Goal: Transaction & Acquisition: Purchase product/service

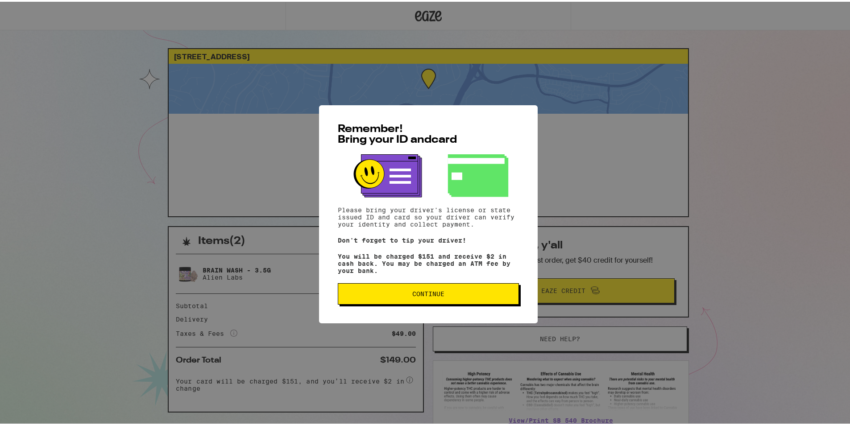
click at [388, 290] on button "Continue" at bounding box center [428, 292] width 181 height 21
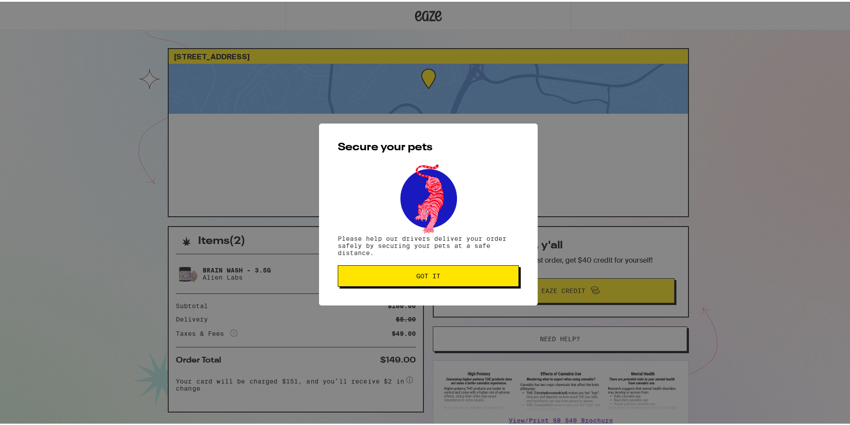
click at [384, 272] on button "Got it" at bounding box center [428, 274] width 181 height 21
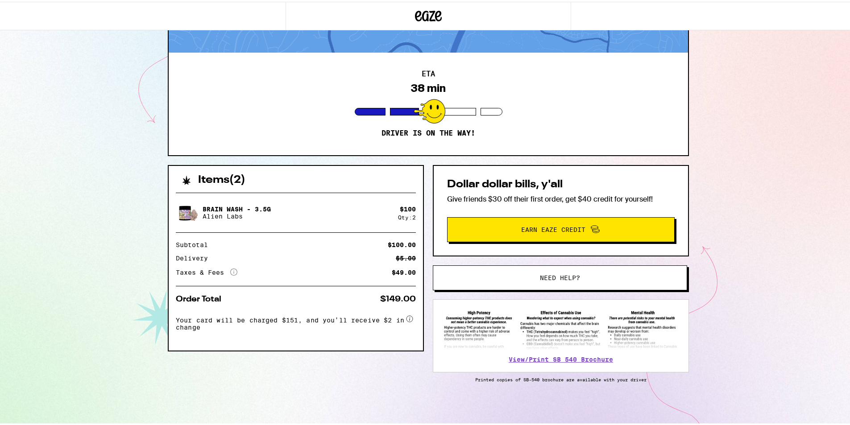
scroll to position [63, 0]
click at [522, 277] on span "Need help?" at bounding box center [560, 276] width 193 height 6
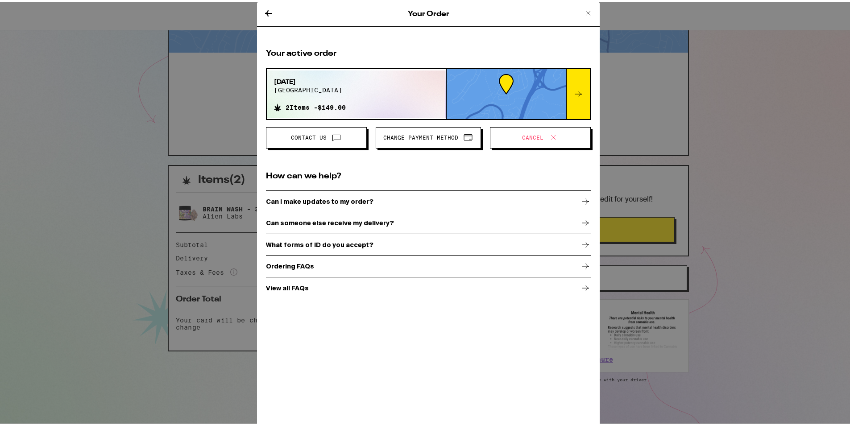
click at [339, 133] on span "Contact Us" at bounding box center [317, 136] width 86 height 12
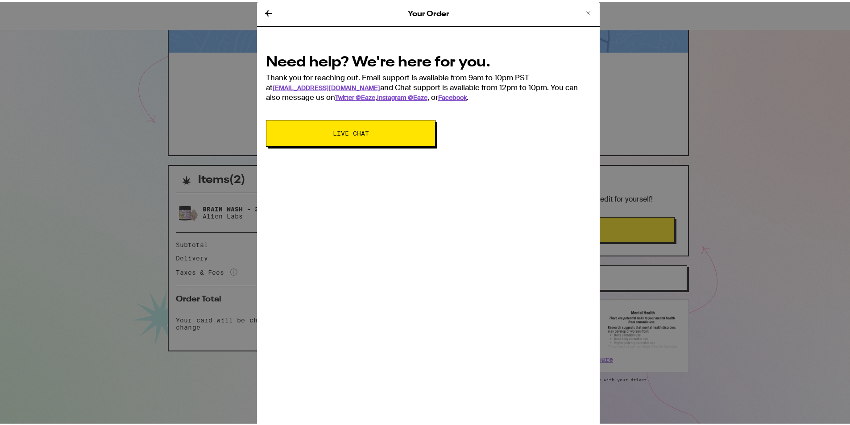
click at [351, 134] on span "Live Chat" at bounding box center [351, 132] width 36 height 6
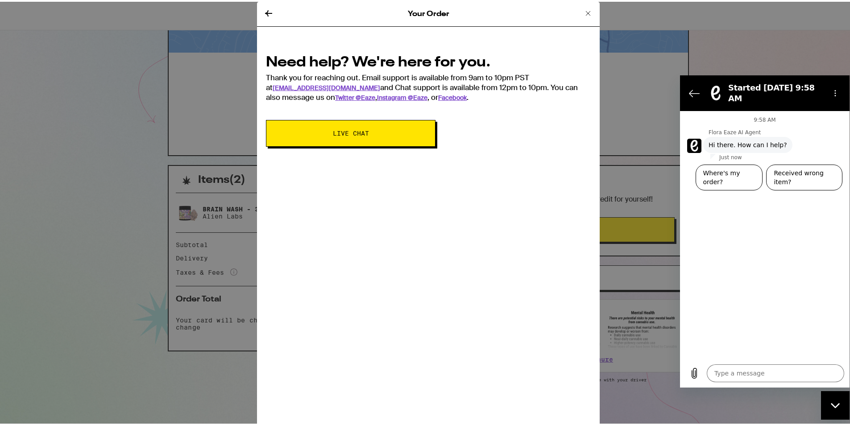
click at [705, 189] on div "9:58 AM Flora Eaze AI Agent Flora Eaze AI Agent says: Hi there. How can I help?…" at bounding box center [765, 235] width 170 height 248
click at [704, 187] on div "9:58 AM Flora Eaze AI Agent Flora Eaze AI Agent says: Hi there. How can I help?…" at bounding box center [765, 235] width 170 height 248
click at [284, 164] on div "Your Order Need help? We're here for you. Thank you for reaching out. Email sup…" at bounding box center [428, 212] width 343 height 425
click at [702, 186] on div "9:58 AM Flora Eaze AI Agent Flora Eaze AI Agent says: Hi there. How can I help?…" at bounding box center [765, 235] width 170 height 248
click at [719, 184] on div "9:58 AM Flora Eaze AI Agent Flora Eaze AI Agent says: Hi there. How can I help?…" at bounding box center [765, 235] width 170 height 248
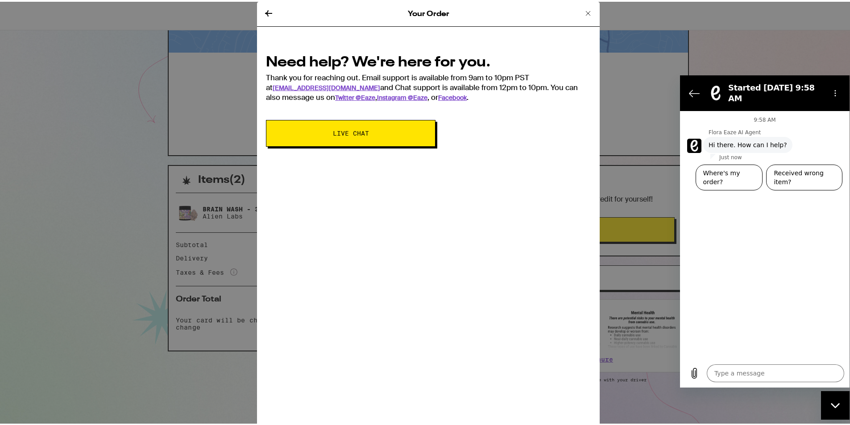
click at [778, 144] on div "Flora Eaze AI Agent says: Hi there. How can I help?" at bounding box center [748, 145] width 89 height 16
click at [780, 137] on div "Flora Eaze AI Agent says: Hi there. How can I help?" at bounding box center [748, 145] width 89 height 16
click at [721, 188] on div "9:58 AM Flora Eaze AI Agent Flora Eaze AI Agent says: Hi there. How can I help?…" at bounding box center [765, 235] width 170 height 248
click at [716, 374] on textarea at bounding box center [775, 373] width 137 height 18
click at [266, 10] on icon at bounding box center [268, 11] width 11 height 11
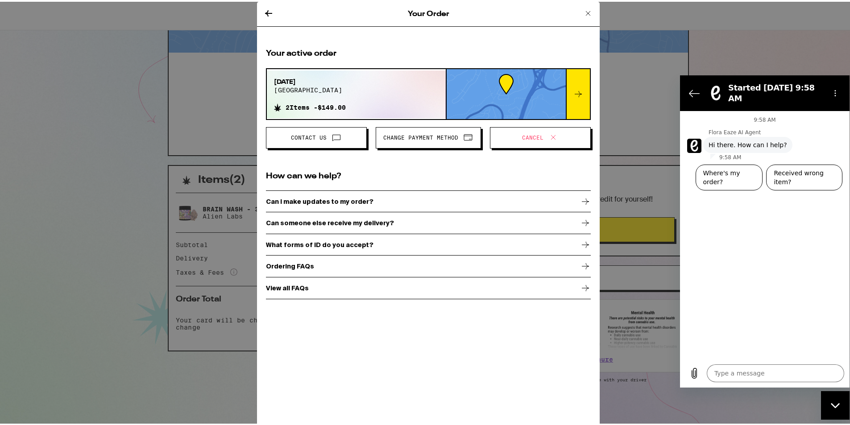
click at [266, 12] on icon at bounding box center [268, 11] width 7 height 6
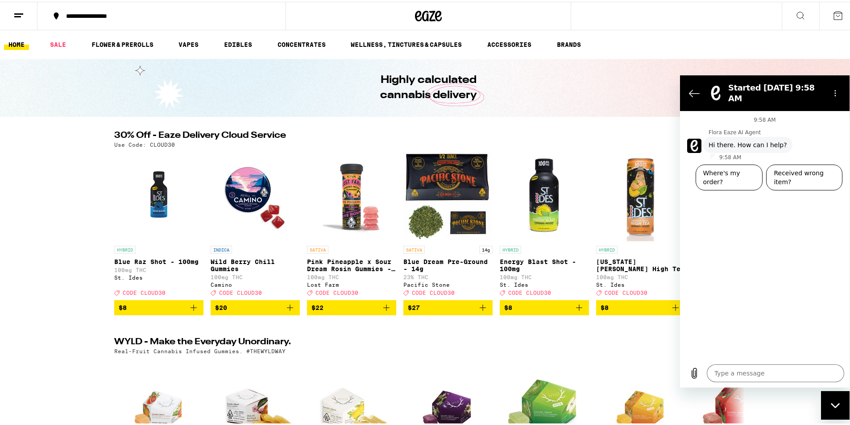
click at [114, 192] on img "Open page for Blue Raz Shot - 100mg from St. Ides" at bounding box center [158, 194] width 89 height 89
click at [683, 196] on div "9:58 AM Flora Eaze AI Agent Flora Eaze AI Agent says: Hi there. How can I help?…" at bounding box center [765, 235] width 170 height 248
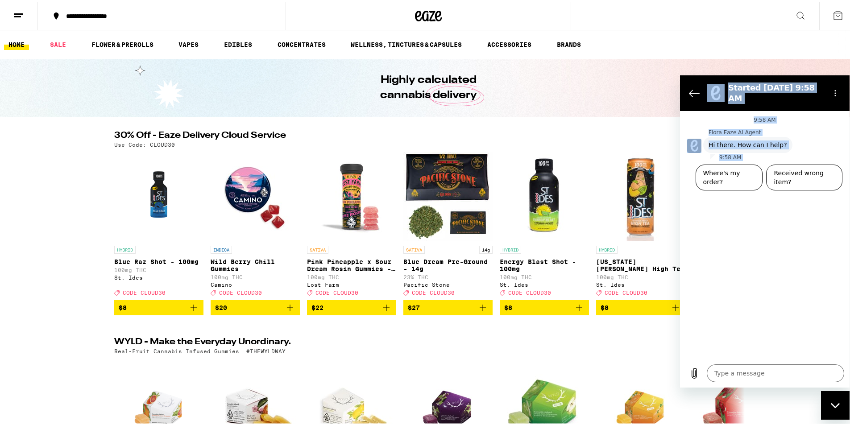
drag, startPoint x: 681, startPoint y: 211, endPoint x: 678, endPoint y: 233, distance: 22.5
click at [680, 233] on html "Started [DATE] 9:58 AM 9:58 AM Flora Eaze AI Agent Flora Eaze AI Agent says: Hi…" at bounding box center [765, 231] width 170 height 312
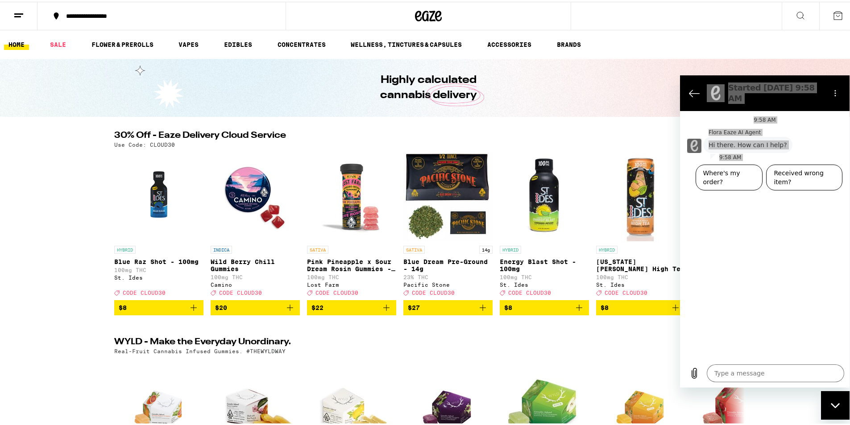
click at [114, 200] on img "Open page for Blue Raz Shot - 100mg from St. Ides" at bounding box center [158, 194] width 89 height 89
click at [117, 46] on link "FLOWER & PREROLLS" at bounding box center [122, 42] width 71 height 11
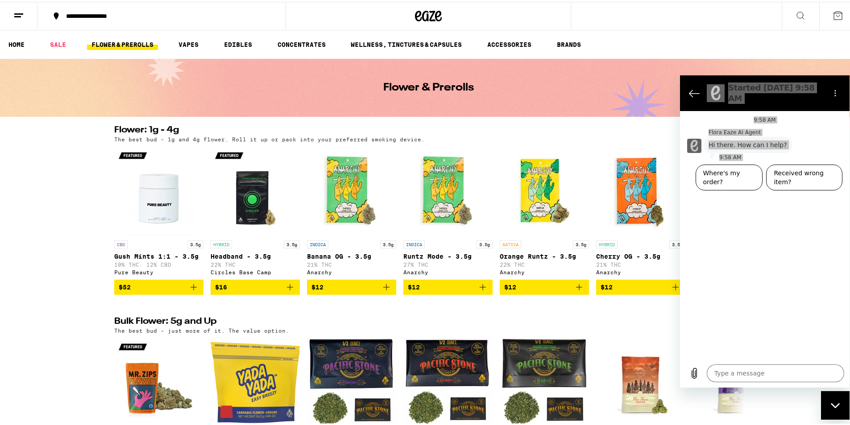
click at [661, 192] on img "Open page for Cherry OG - 3.5g from Anarchy" at bounding box center [640, 189] width 89 height 89
click at [829, 410] on div "Close messaging window" at bounding box center [835, 405] width 27 height 27
type textarea "x"
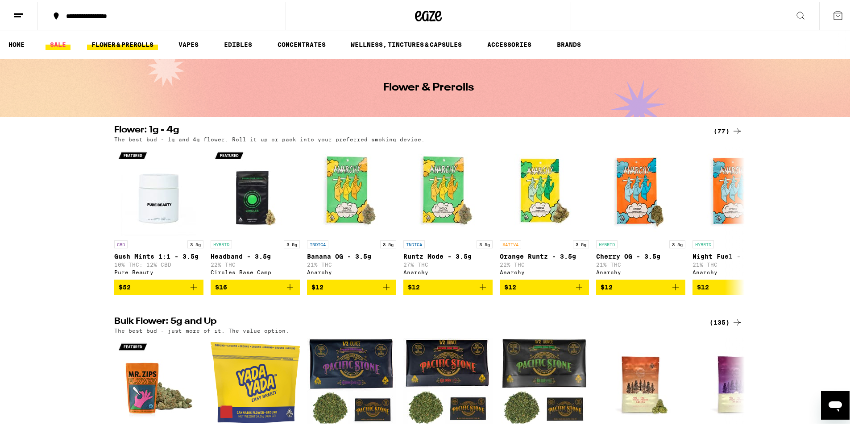
click at [51, 44] on link "SALE" at bounding box center [58, 42] width 25 height 11
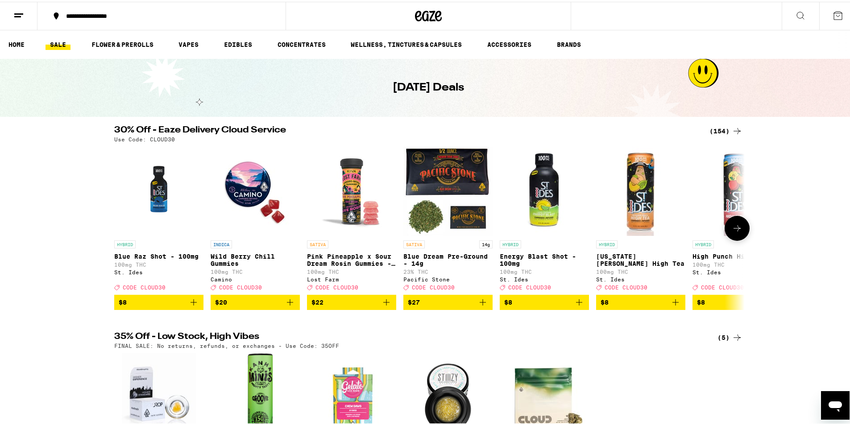
click at [727, 227] on button at bounding box center [737, 226] width 25 height 25
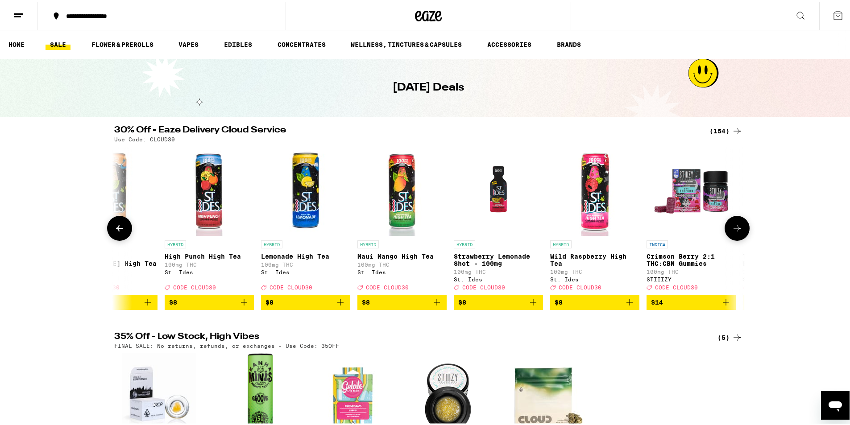
scroll to position [0, 531]
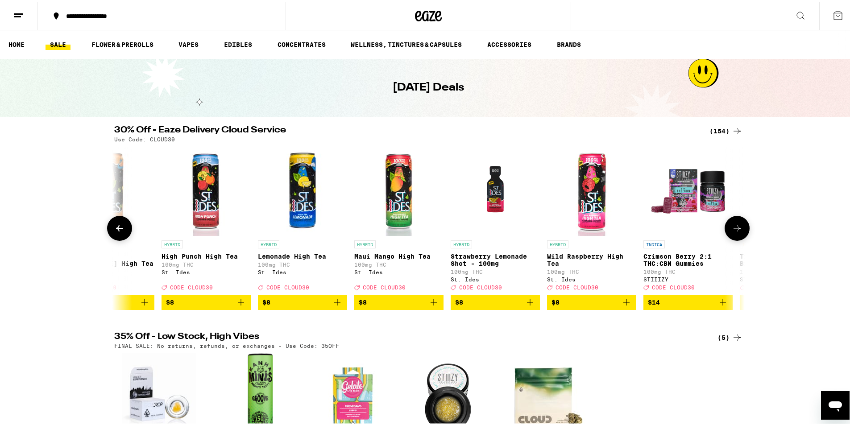
click at [727, 227] on button at bounding box center [737, 226] width 25 height 25
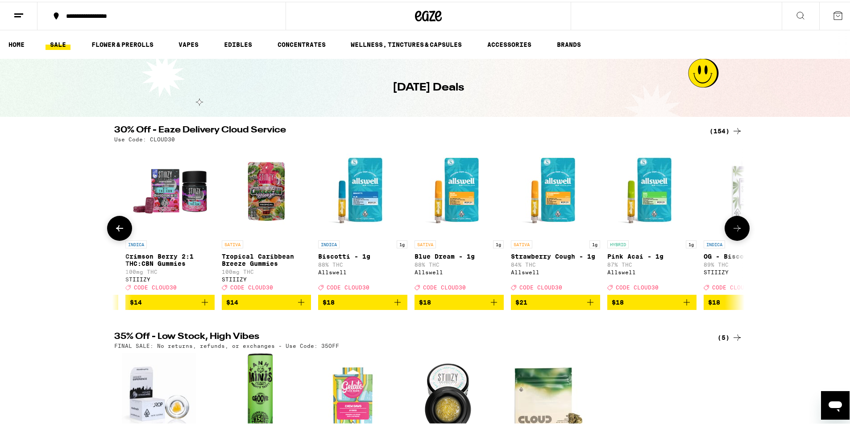
scroll to position [0, 1062]
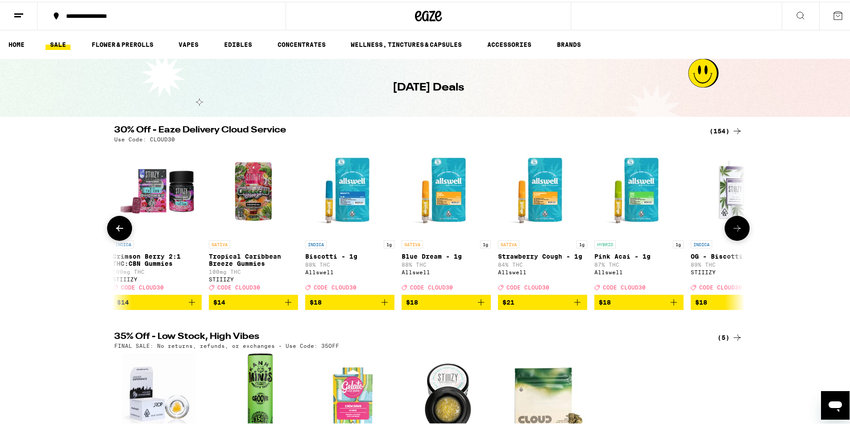
click at [727, 227] on button at bounding box center [737, 226] width 25 height 25
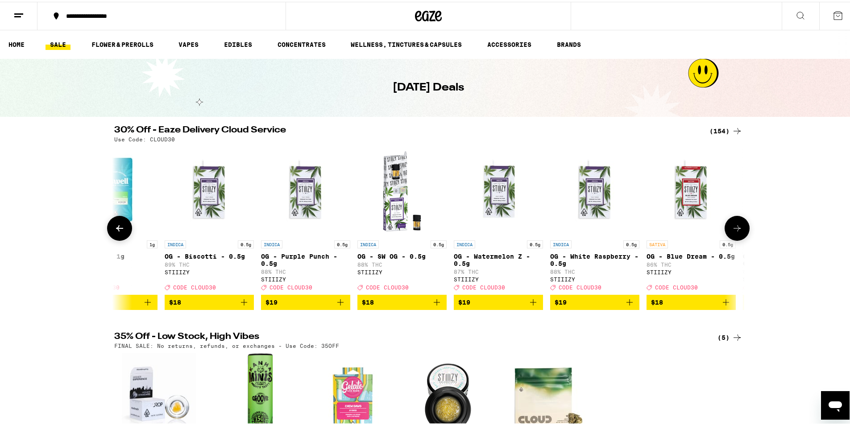
scroll to position [0, 1594]
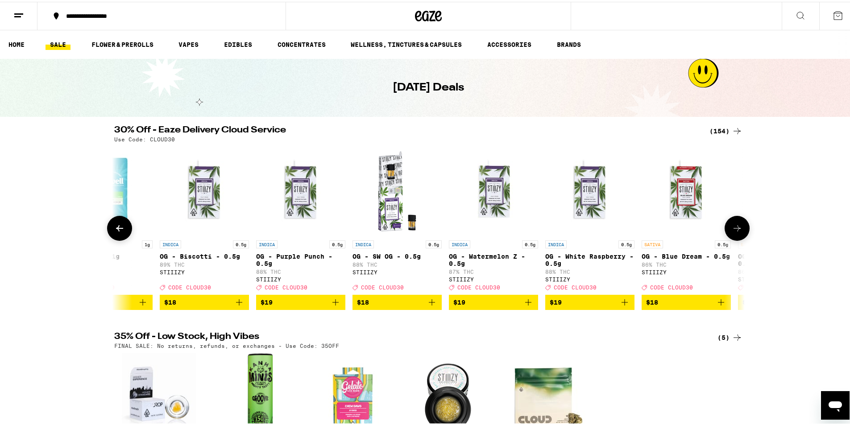
click at [727, 227] on button at bounding box center [737, 226] width 25 height 25
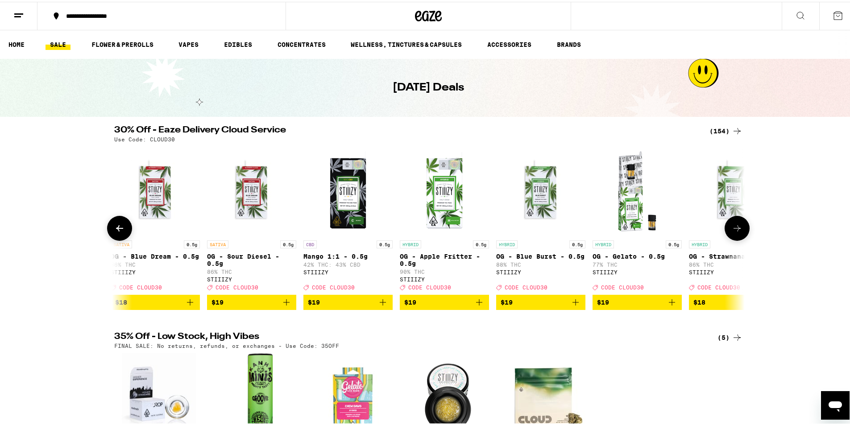
click at [727, 227] on button at bounding box center [737, 226] width 25 height 25
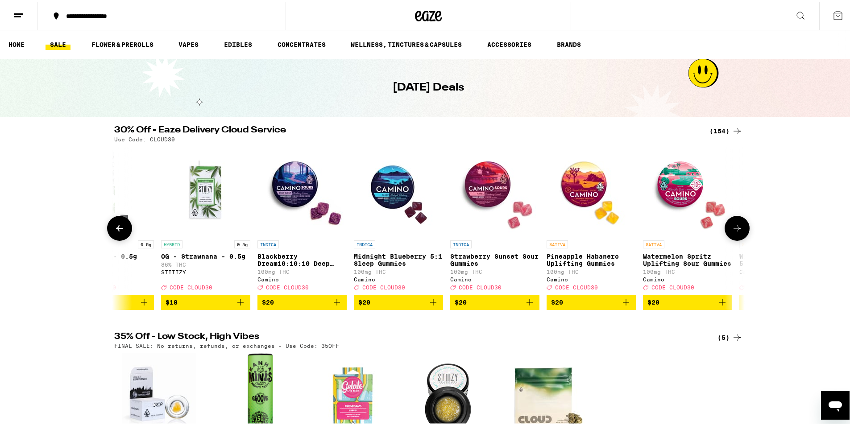
scroll to position [0, 2656]
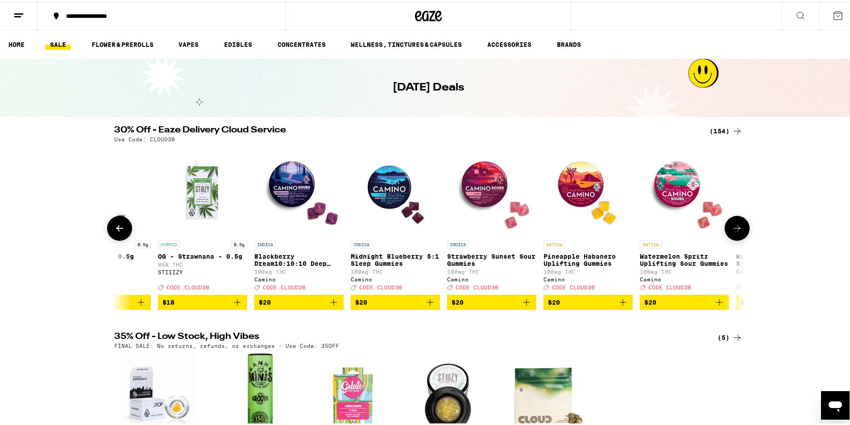
click at [727, 227] on button at bounding box center [737, 226] width 25 height 25
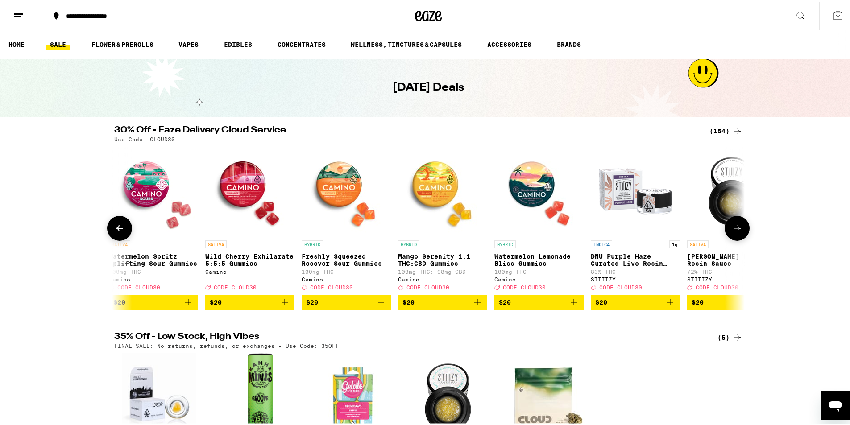
click at [727, 227] on button at bounding box center [737, 226] width 25 height 25
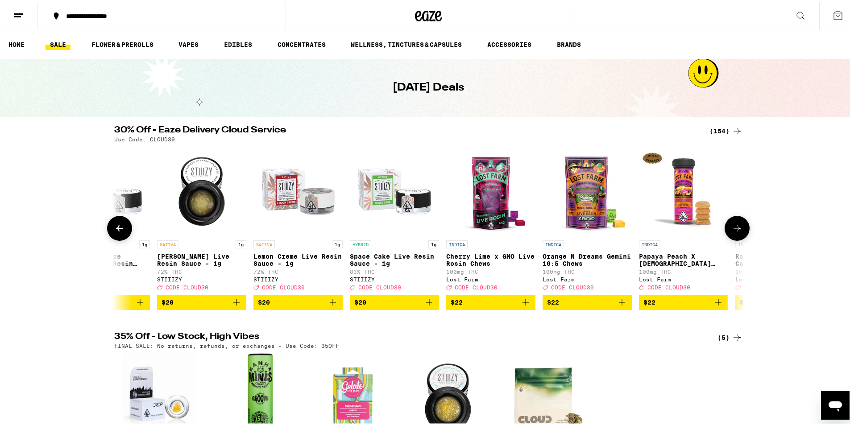
scroll to position [0, 3719]
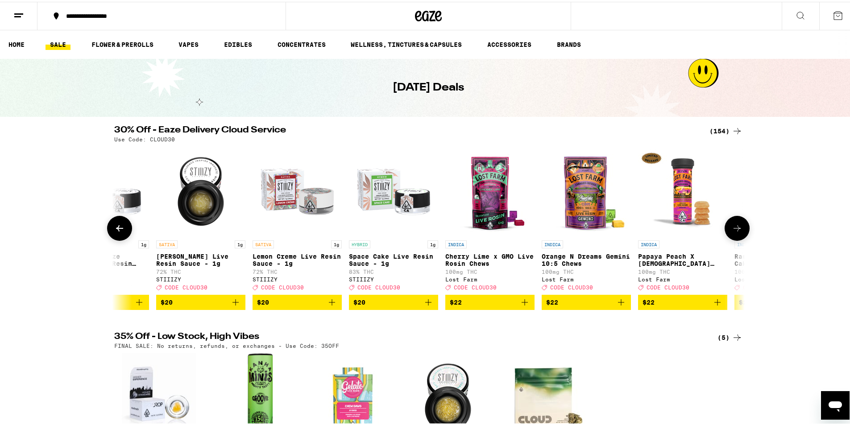
click at [727, 227] on button at bounding box center [737, 226] width 25 height 25
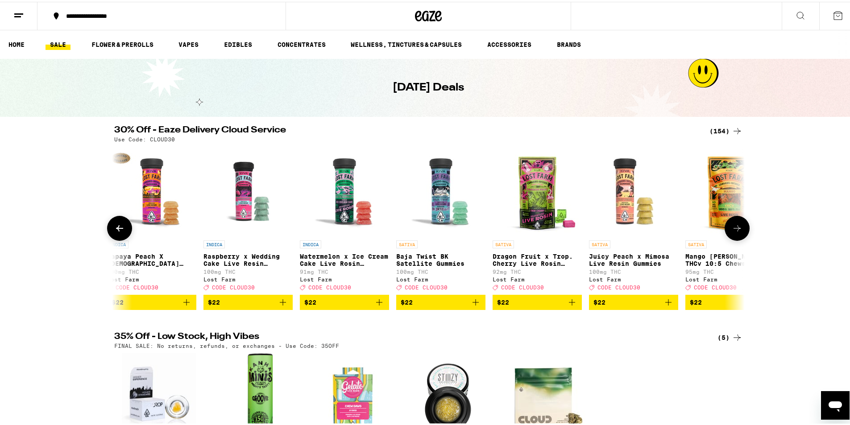
click at [727, 227] on button at bounding box center [737, 226] width 25 height 25
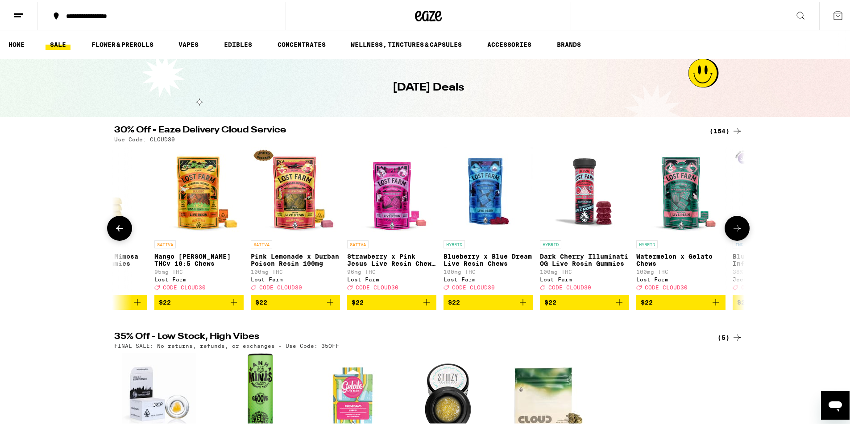
click at [727, 227] on button at bounding box center [737, 226] width 25 height 25
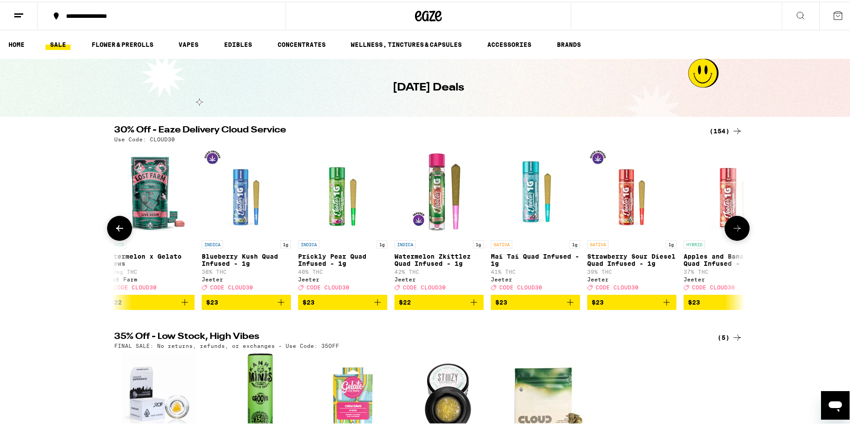
click at [727, 227] on button at bounding box center [737, 226] width 25 height 25
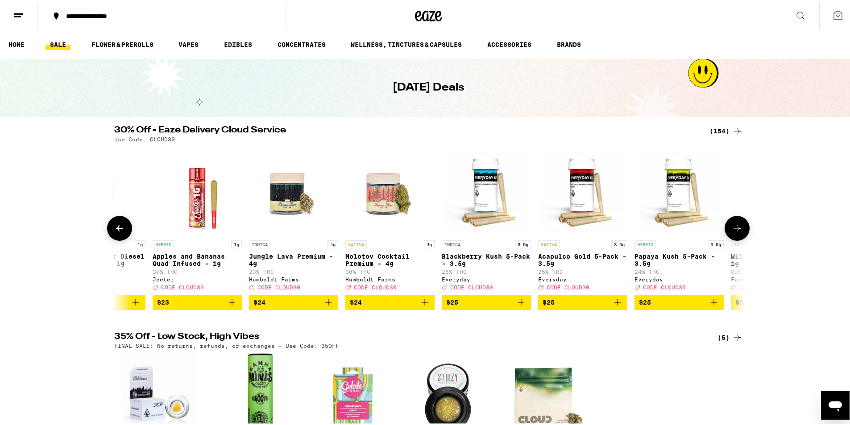
click at [727, 227] on button at bounding box center [737, 226] width 25 height 25
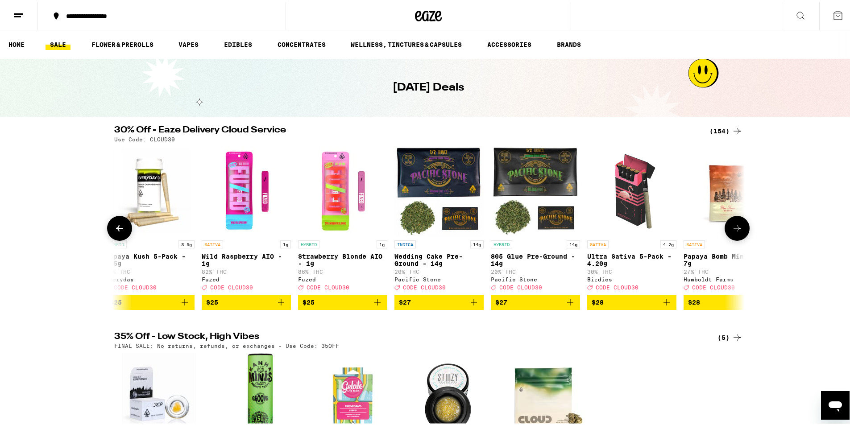
scroll to position [0, 6375]
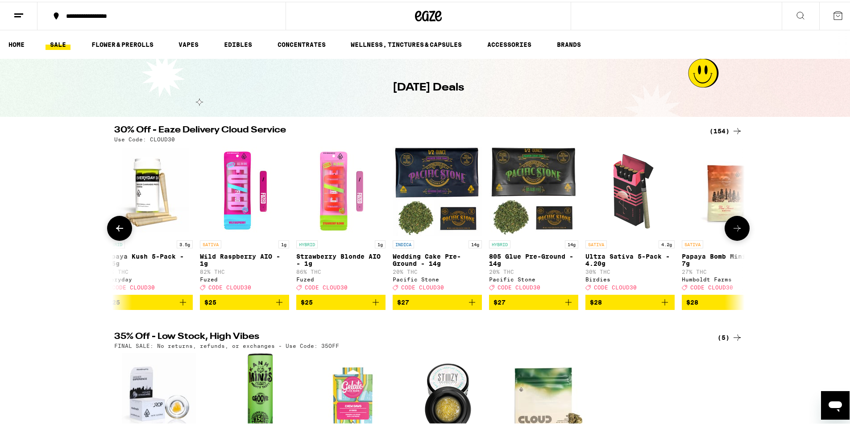
click at [727, 227] on button at bounding box center [737, 226] width 25 height 25
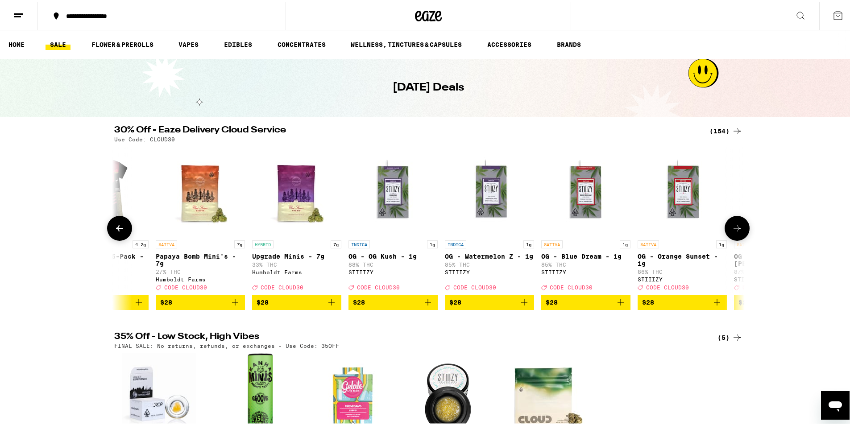
scroll to position [0, 6906]
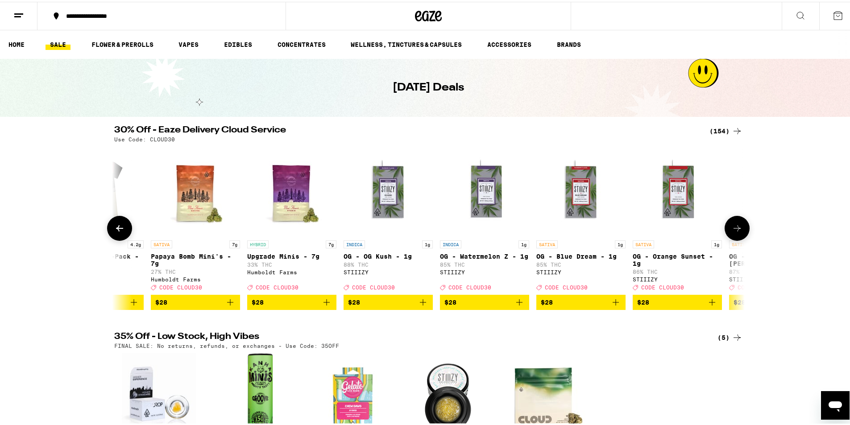
click at [727, 227] on button at bounding box center [737, 226] width 25 height 25
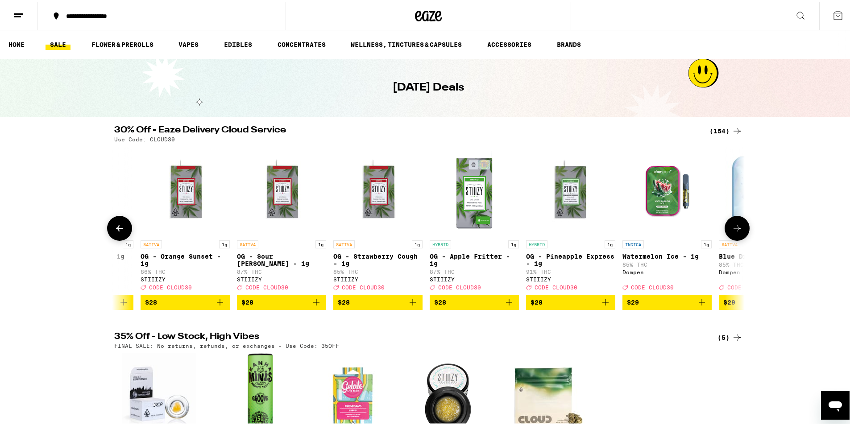
scroll to position [0, 7437]
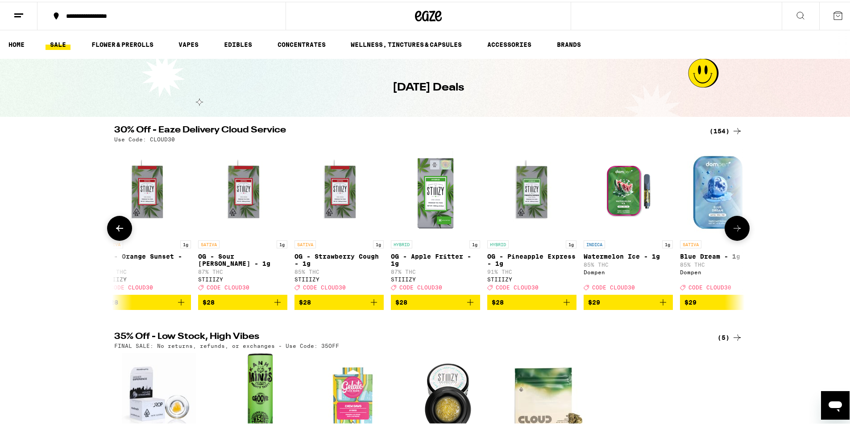
click at [727, 227] on button at bounding box center [737, 226] width 25 height 25
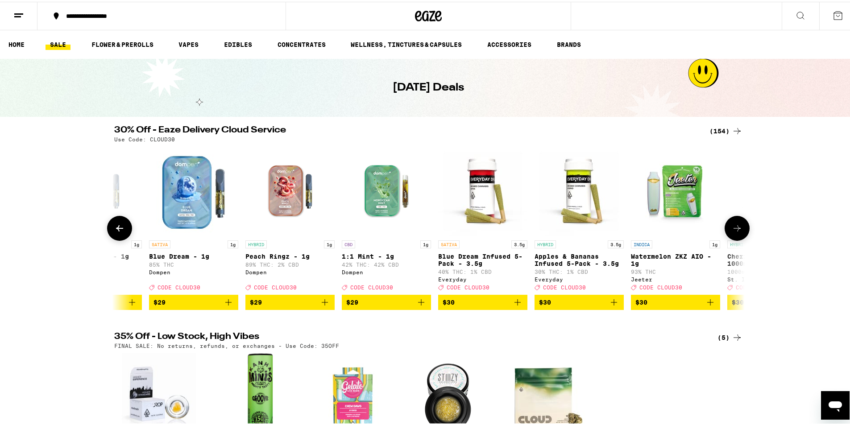
click at [727, 227] on button at bounding box center [737, 226] width 25 height 25
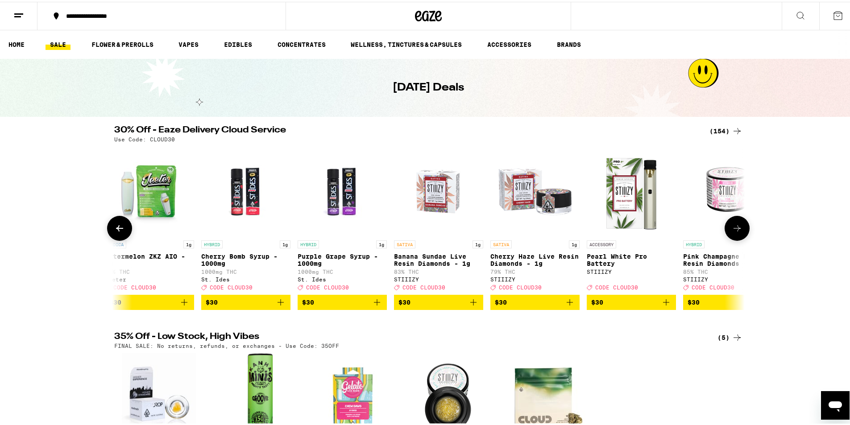
scroll to position [0, 8500]
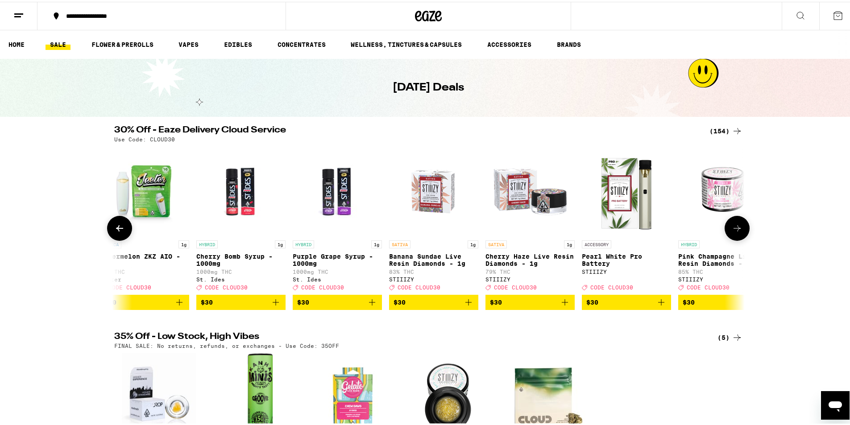
click at [727, 227] on button at bounding box center [737, 226] width 25 height 25
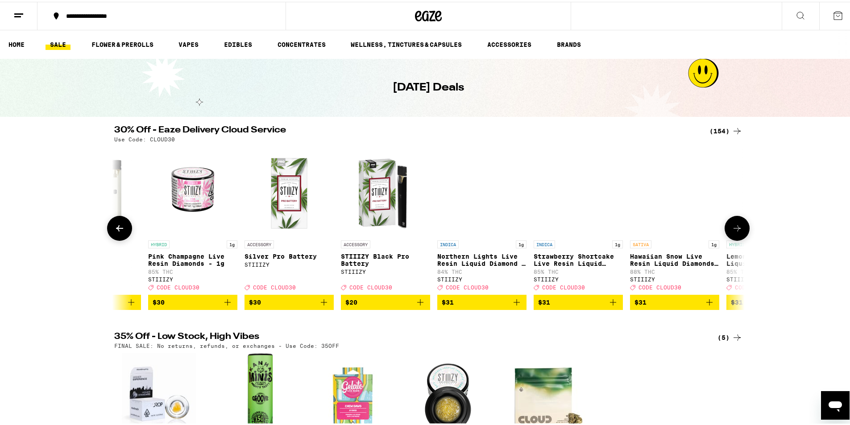
scroll to position [0, 9031]
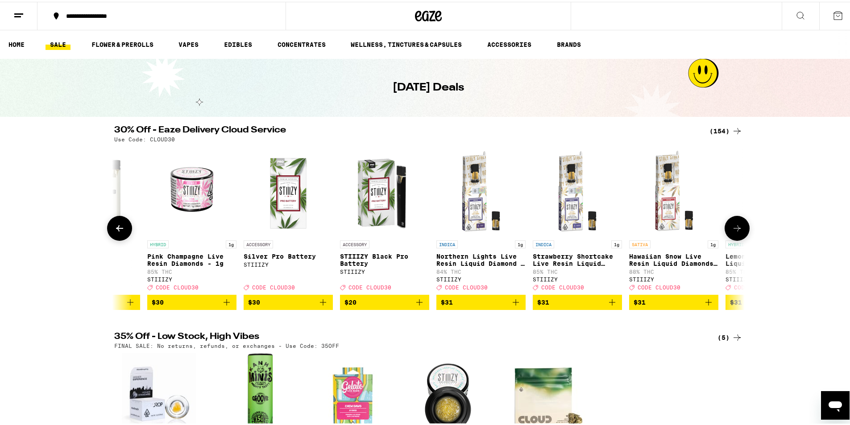
click at [727, 227] on button at bounding box center [737, 226] width 25 height 25
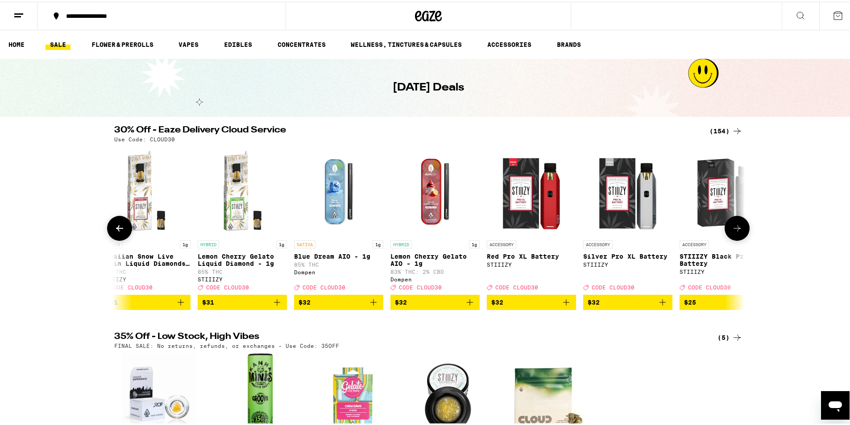
scroll to position [0, 9562]
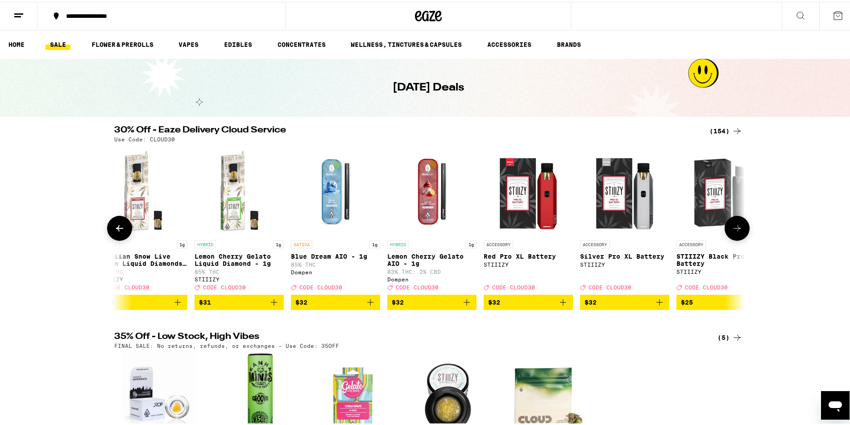
click at [727, 227] on button at bounding box center [737, 226] width 25 height 25
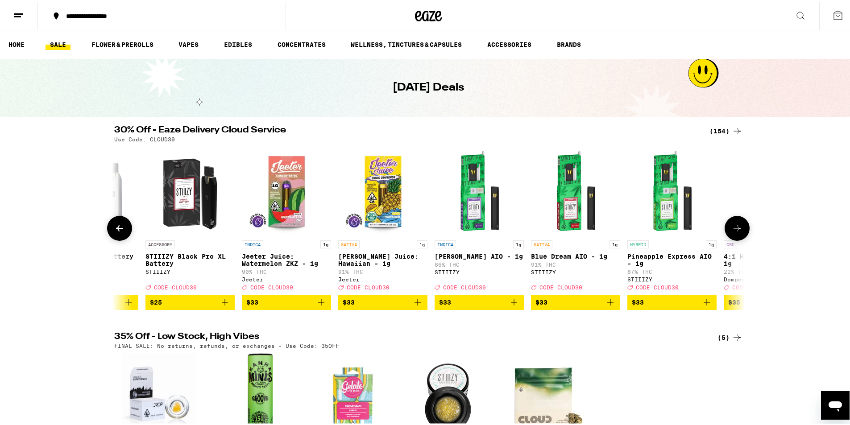
click at [727, 227] on button at bounding box center [737, 226] width 25 height 25
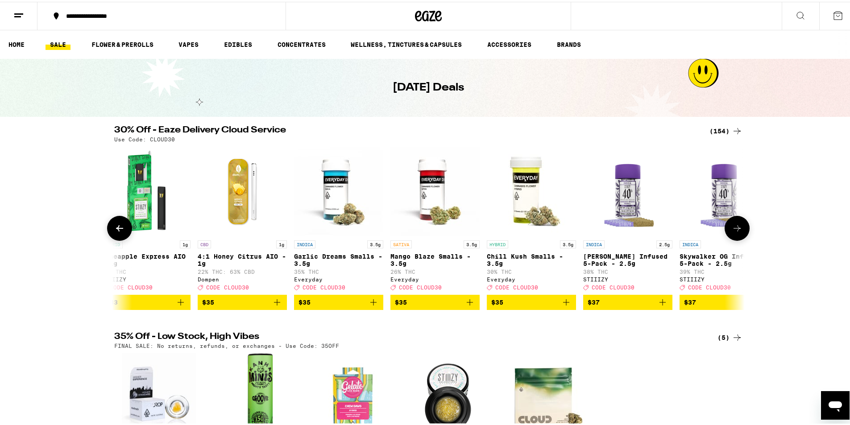
scroll to position [0, 10625]
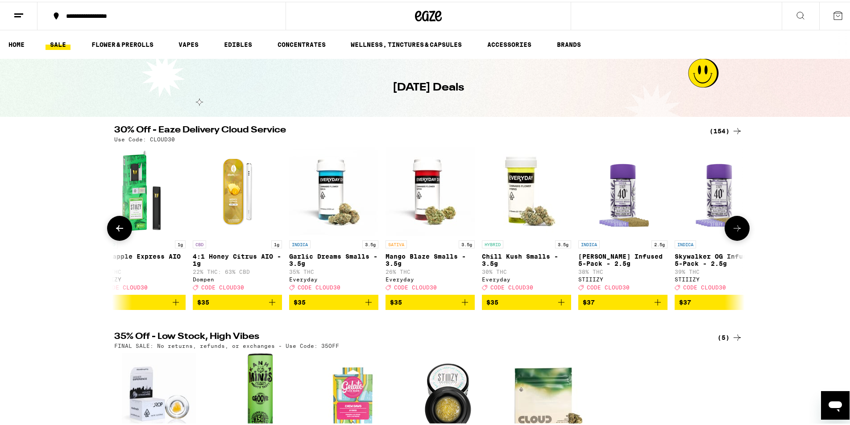
click at [727, 227] on button at bounding box center [737, 226] width 25 height 25
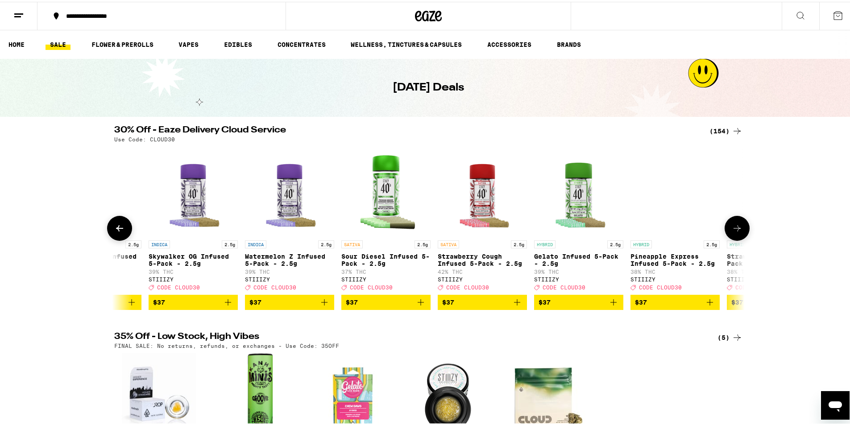
scroll to position [0, 11156]
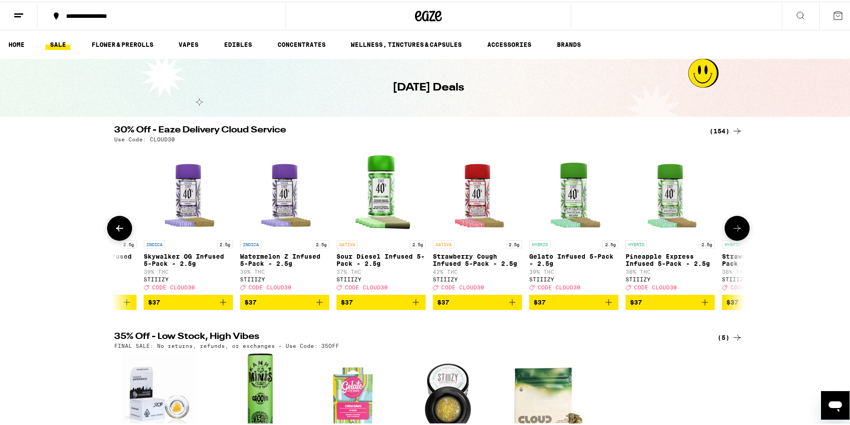
click at [727, 227] on button at bounding box center [737, 226] width 25 height 25
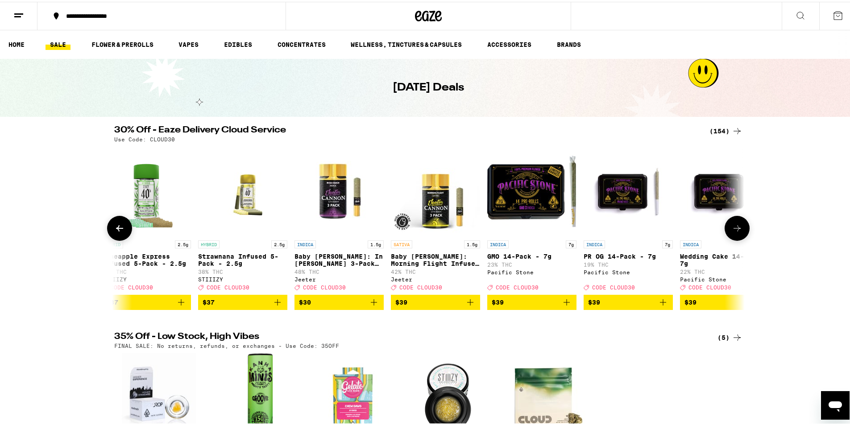
scroll to position [0, 11687]
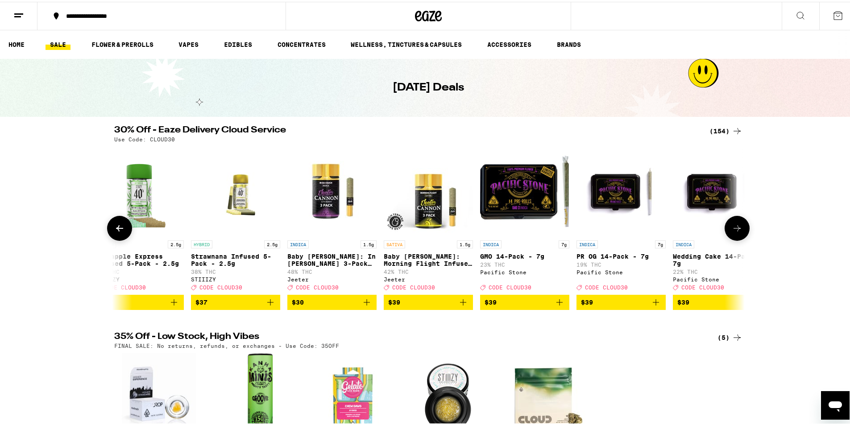
click at [727, 227] on button at bounding box center [737, 226] width 25 height 25
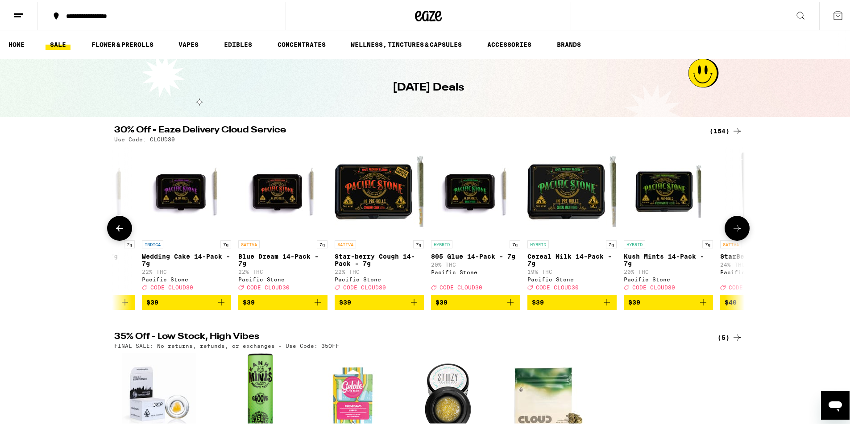
click at [727, 227] on button at bounding box center [737, 226] width 25 height 25
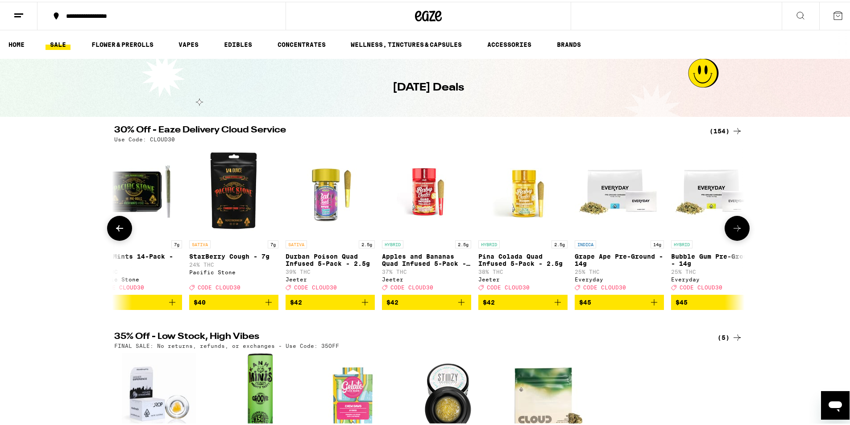
click at [727, 227] on button at bounding box center [737, 226] width 25 height 25
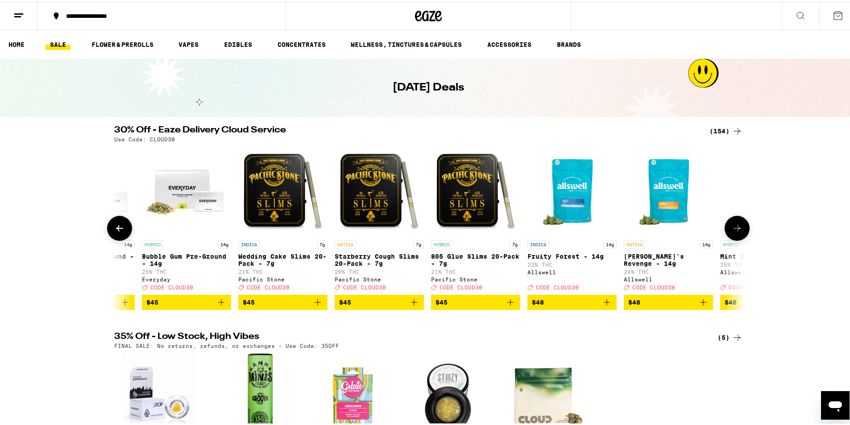
scroll to position [0, 13281]
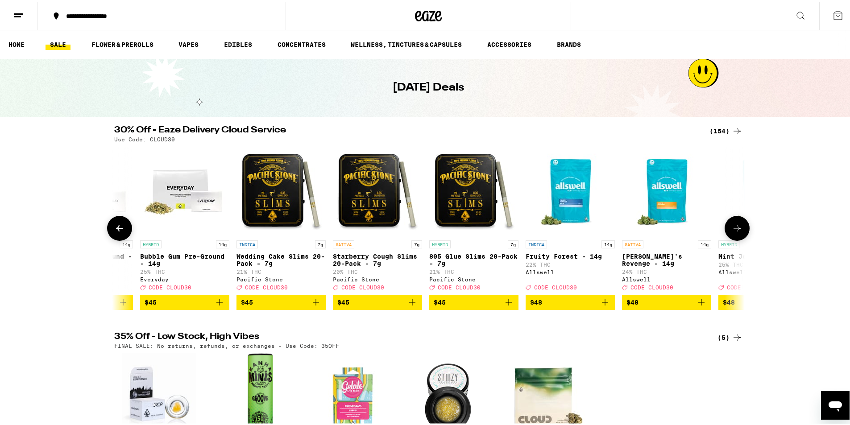
click at [727, 227] on button at bounding box center [737, 226] width 25 height 25
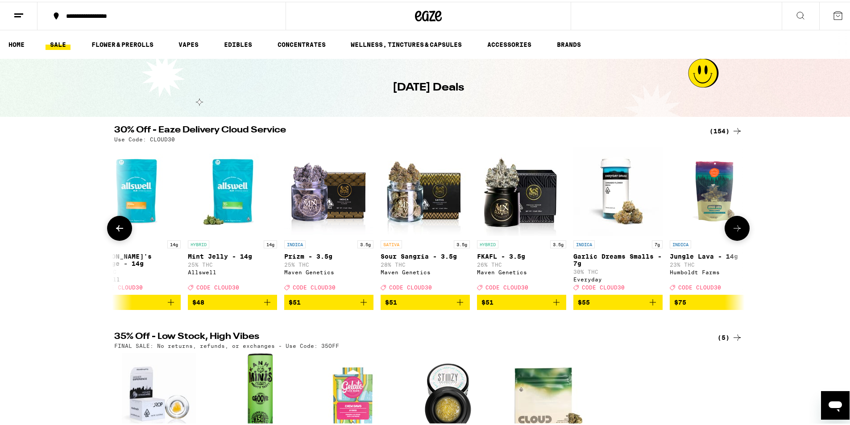
scroll to position [0, 13812]
click at [727, 227] on button at bounding box center [737, 226] width 25 height 25
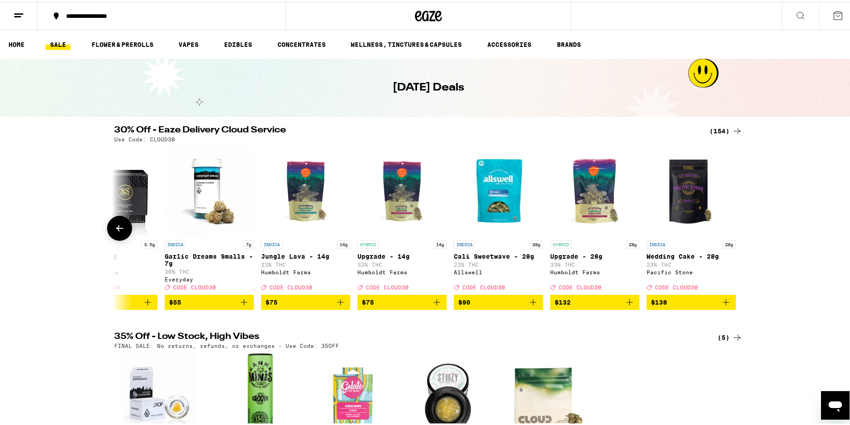
scroll to position [0, 14221]
click at [727, 227] on div at bounding box center [737, 226] width 25 height 25
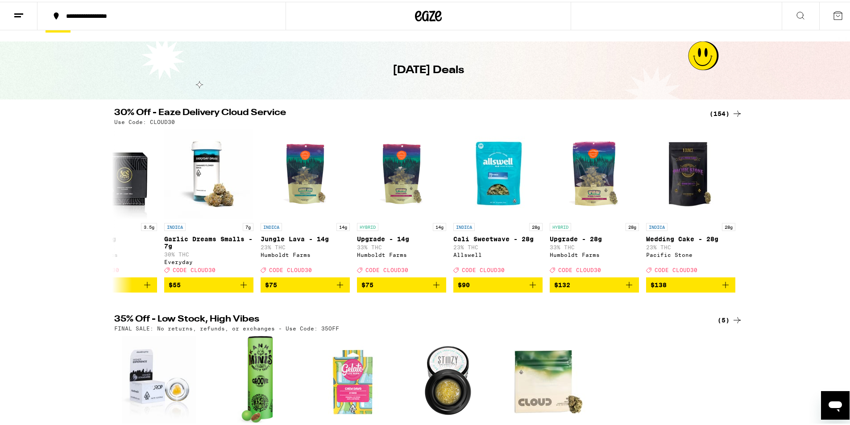
scroll to position [0, 0]
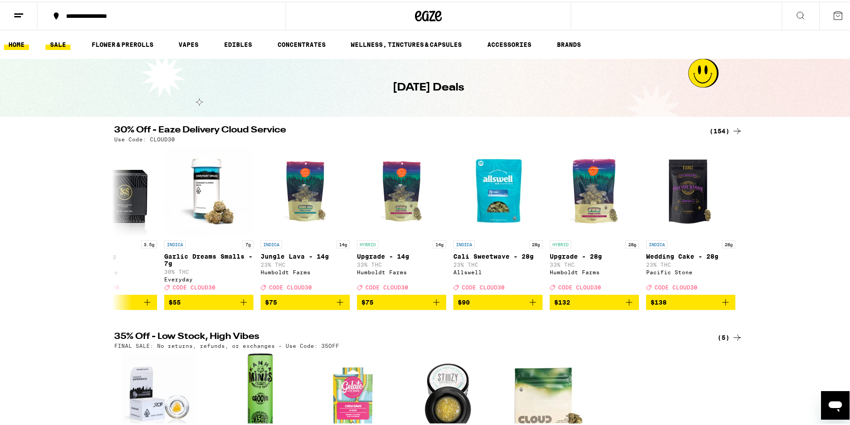
click at [20, 40] on link "HOME" at bounding box center [16, 42] width 25 height 11
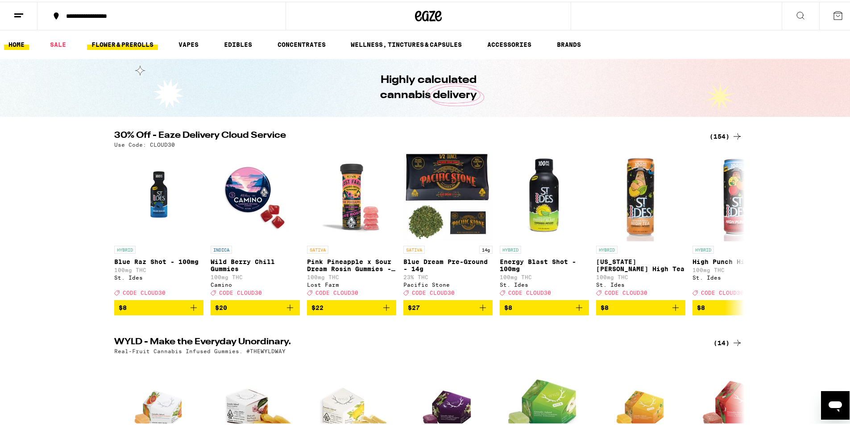
click at [129, 42] on link "FLOWER & PREROLLS" at bounding box center [122, 42] width 71 height 11
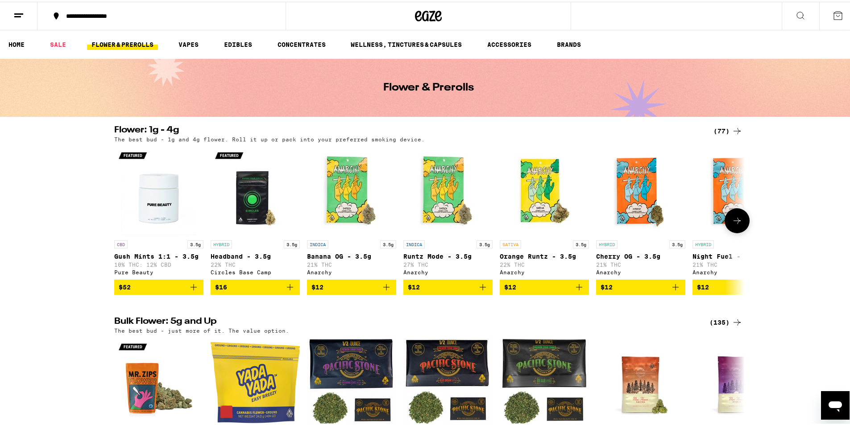
click at [734, 221] on icon at bounding box center [737, 219] width 11 height 11
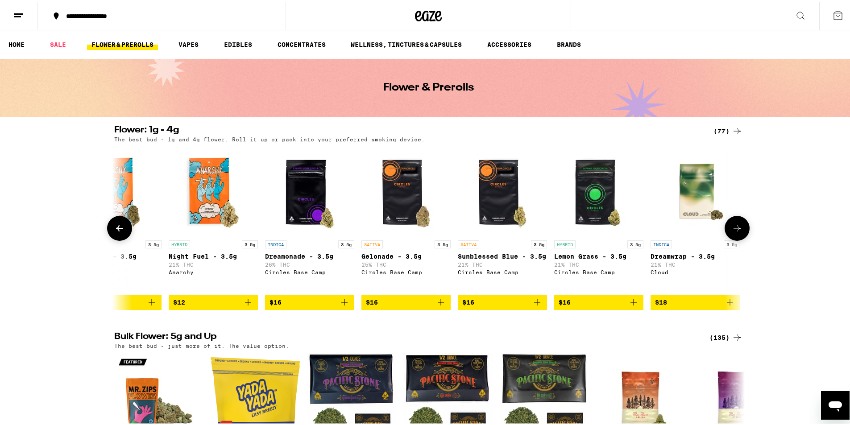
scroll to position [0, 531]
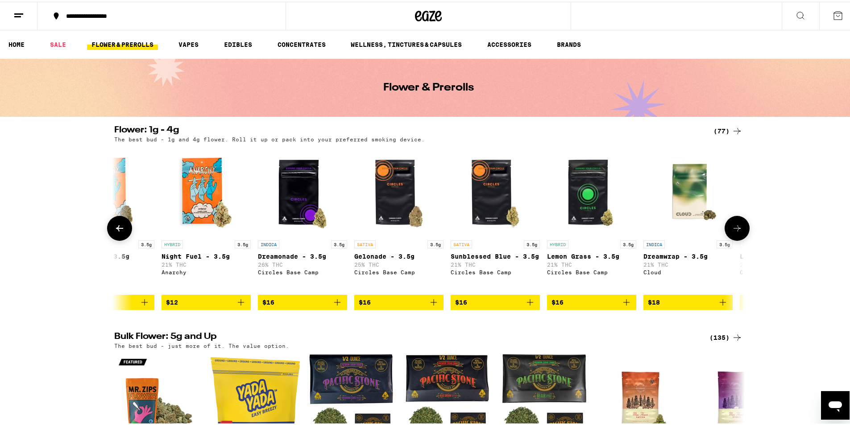
click at [734, 221] on button at bounding box center [737, 226] width 25 height 25
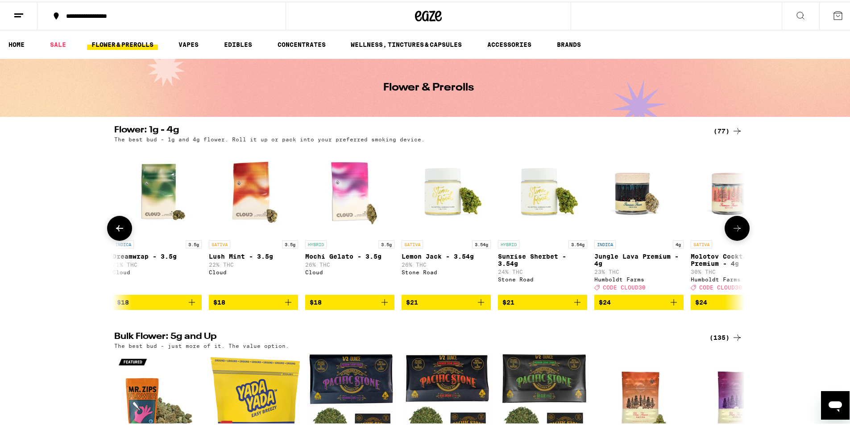
click at [734, 221] on button at bounding box center [737, 226] width 25 height 25
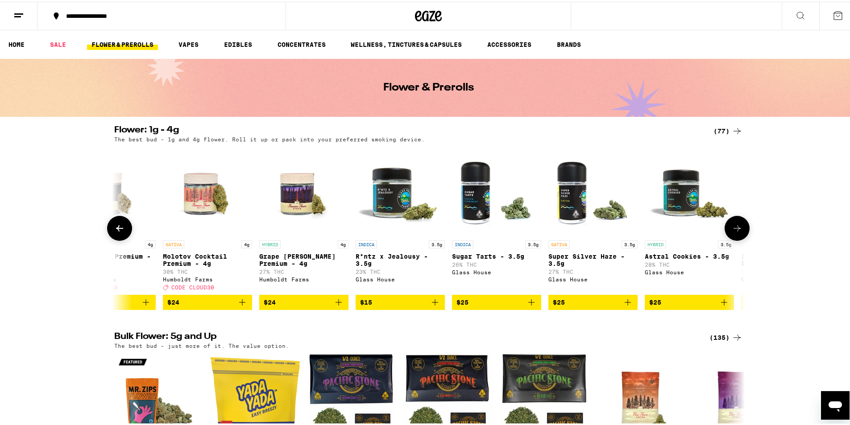
scroll to position [0, 1594]
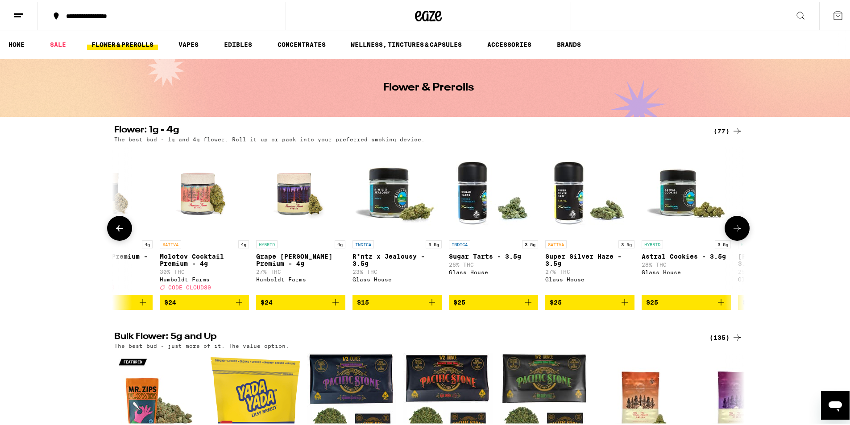
click at [734, 221] on button at bounding box center [737, 226] width 25 height 25
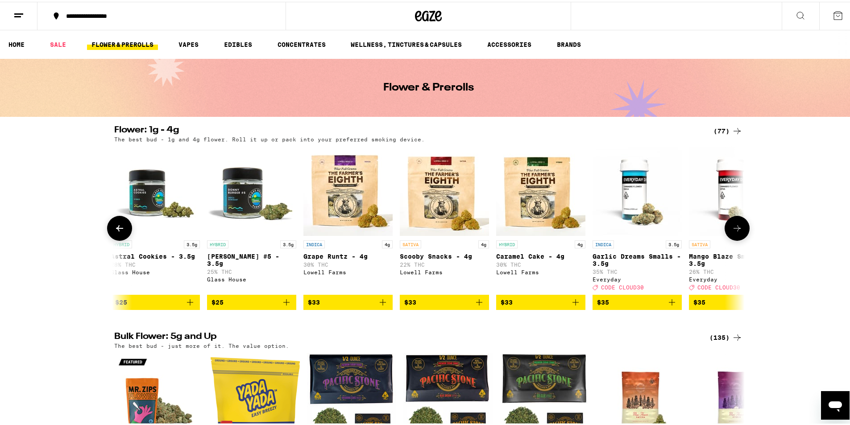
click at [734, 221] on button at bounding box center [737, 226] width 25 height 25
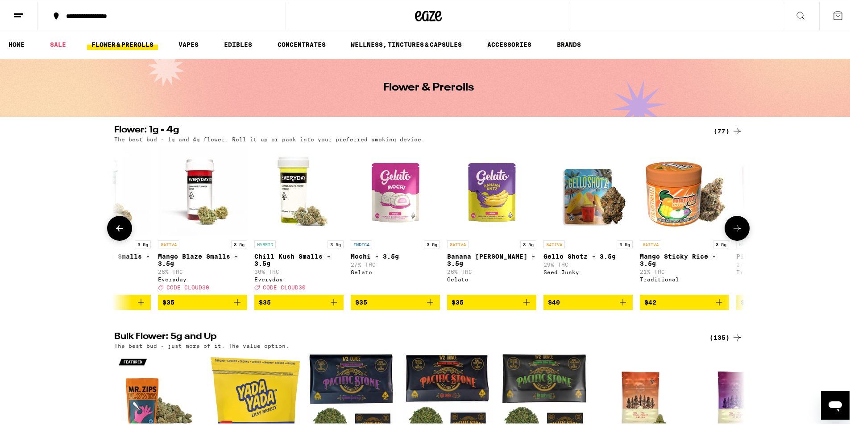
click at [734, 221] on button at bounding box center [737, 226] width 25 height 25
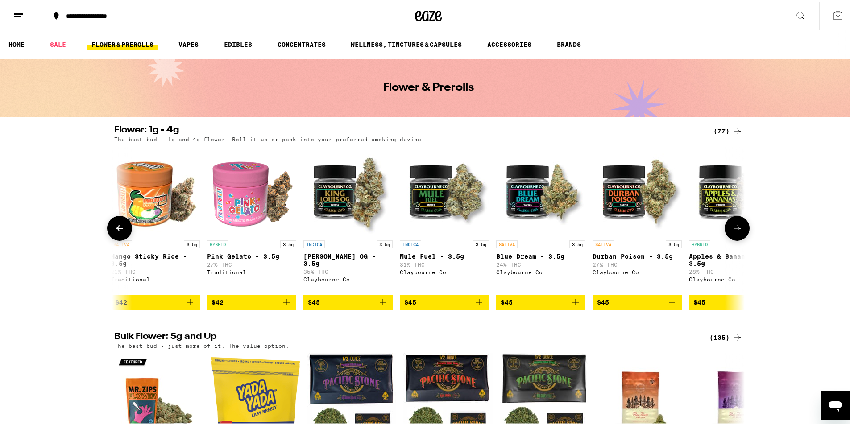
scroll to position [0, 3187]
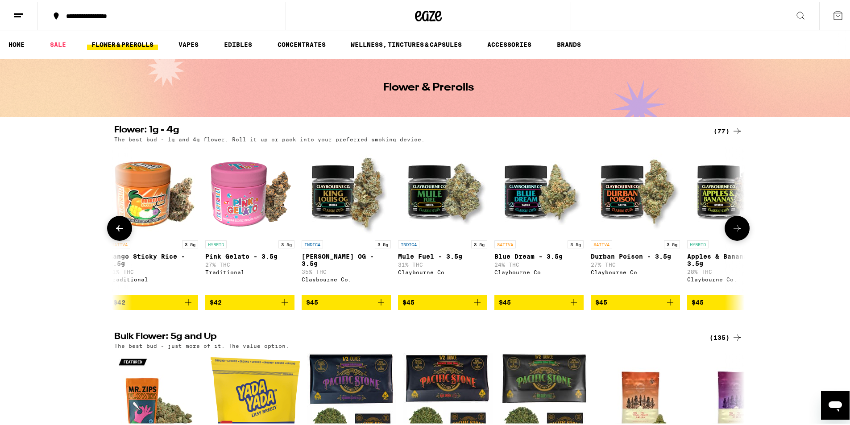
click at [734, 221] on button at bounding box center [737, 226] width 25 height 25
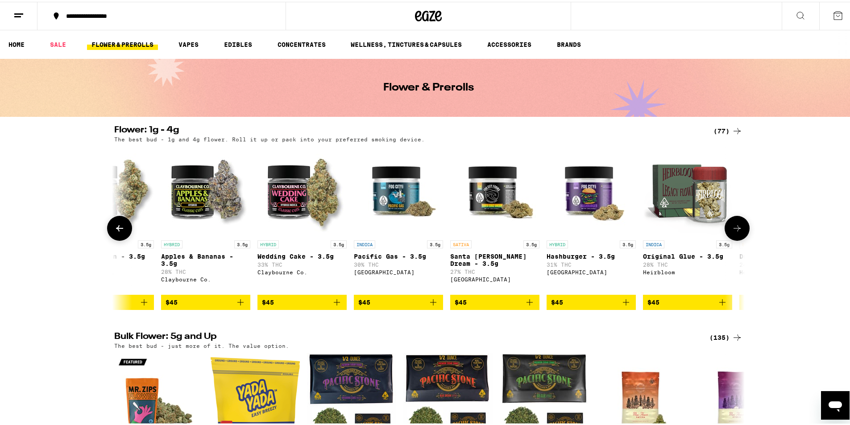
scroll to position [0, 3719]
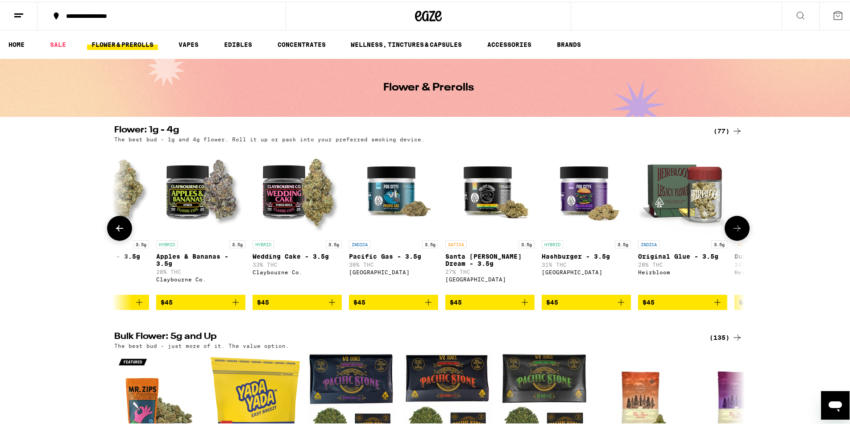
click at [734, 221] on button at bounding box center [737, 226] width 25 height 25
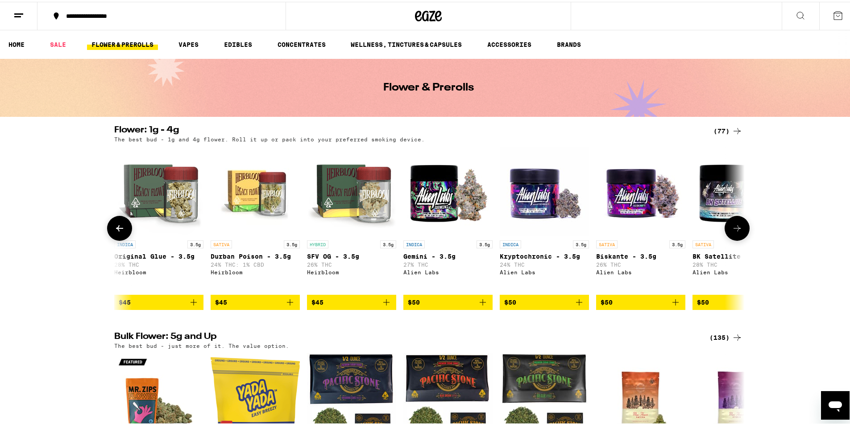
scroll to position [0, 4250]
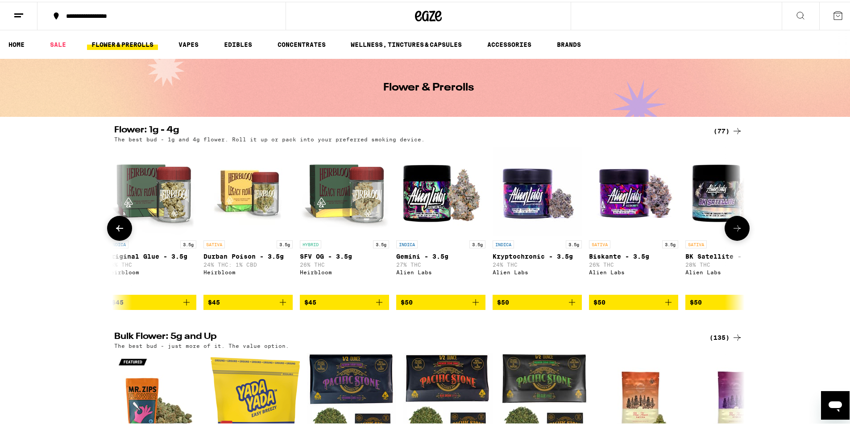
click at [734, 221] on button at bounding box center [737, 226] width 25 height 25
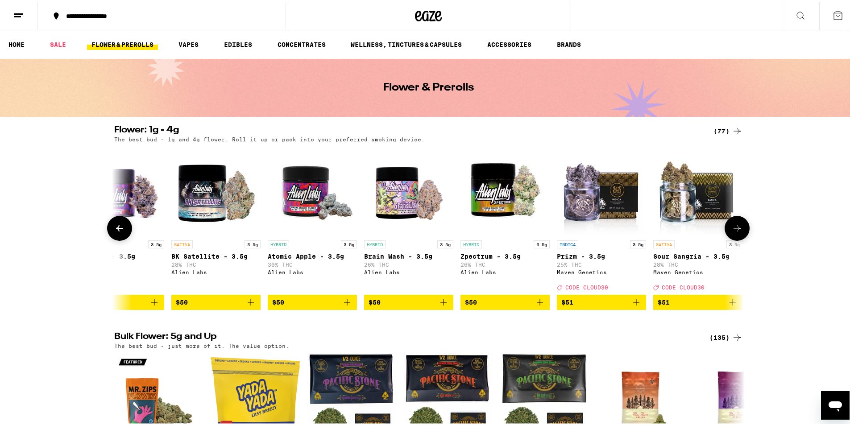
scroll to position [0, 4781]
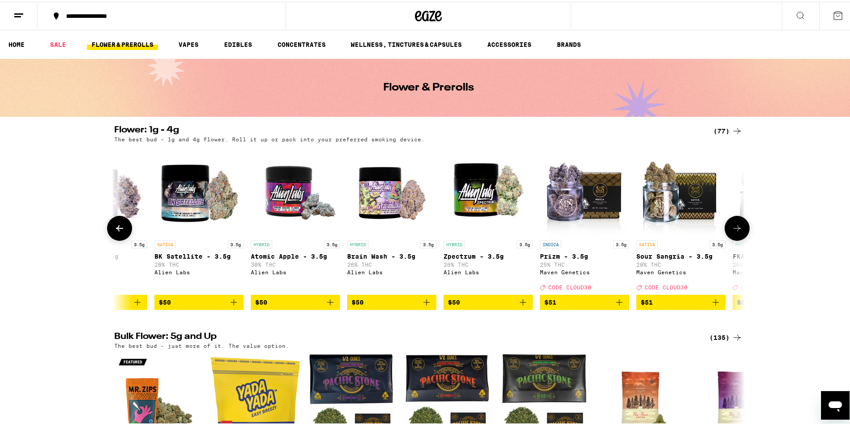
click at [398, 209] on img "Open page for Brain Wash - 3.5g from Alien Labs" at bounding box center [391, 189] width 89 height 89
click at [375, 205] on img "Open page for Brain Wash - 3.5g from Alien Labs" at bounding box center [391, 189] width 89 height 89
